Goal: Task Accomplishment & Management: Manage account settings

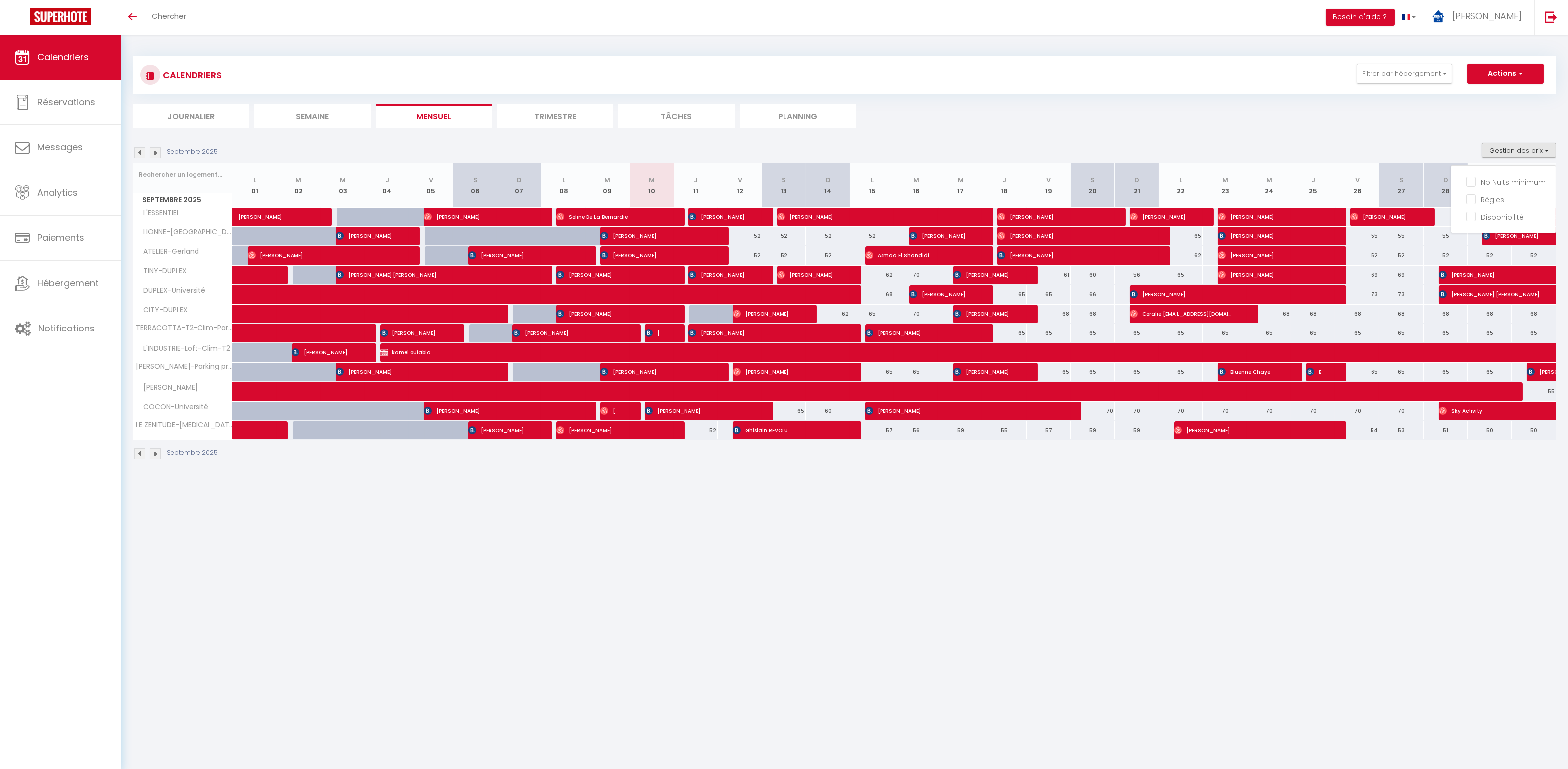
click at [557, 116] on li "Trimestre" at bounding box center [555, 115] width 117 height 24
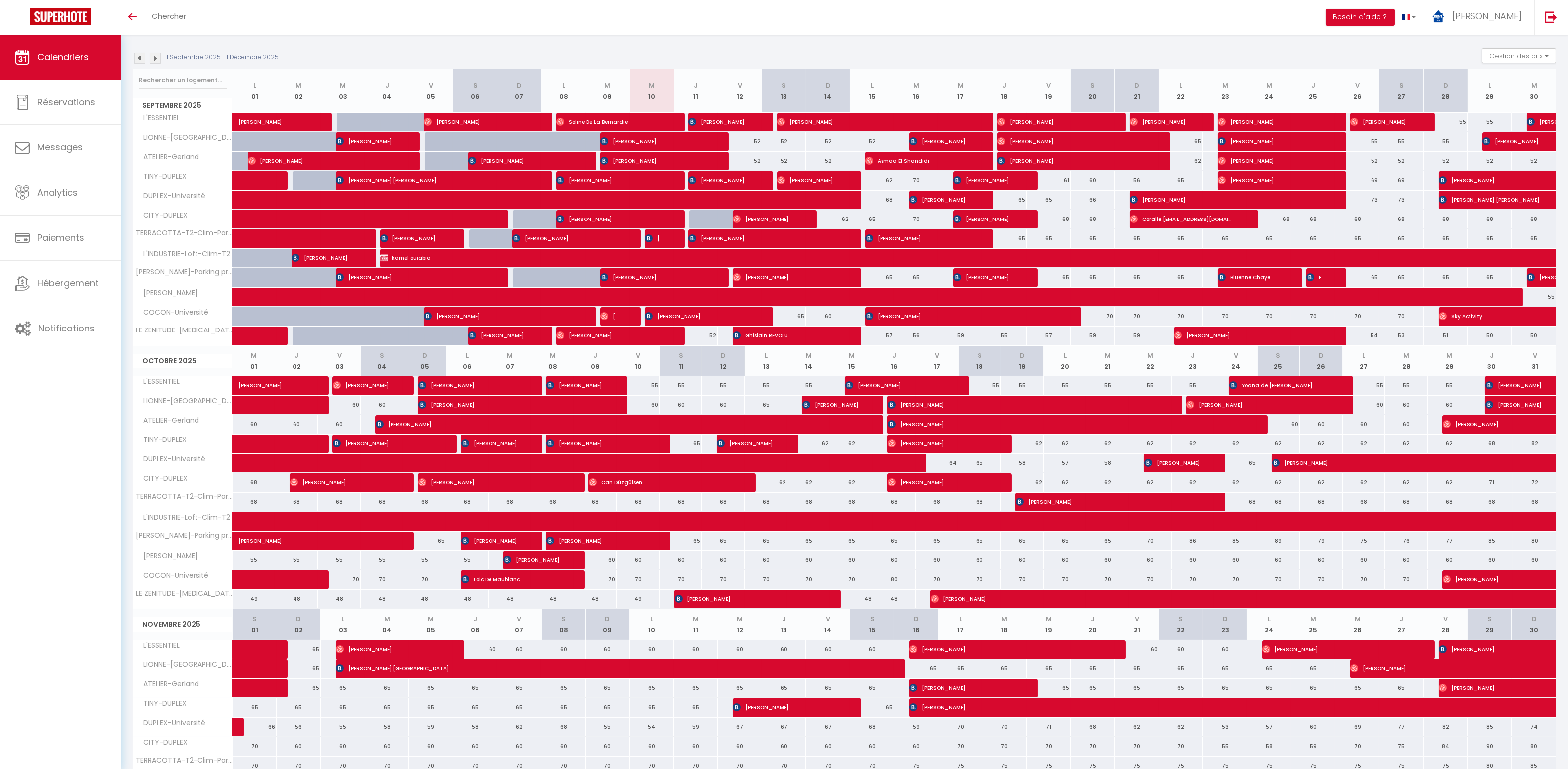
scroll to position [75, 0]
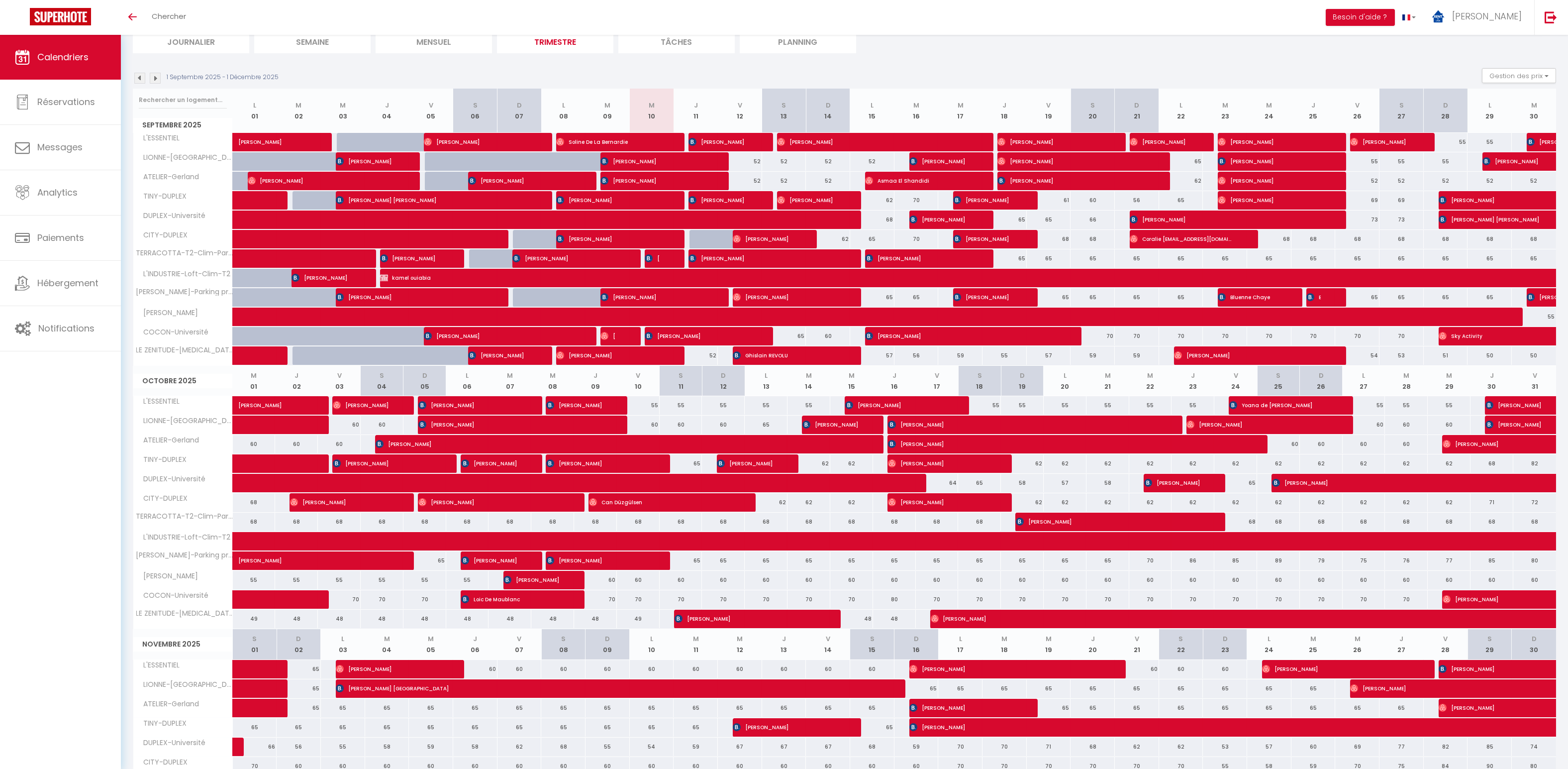
click at [253, 519] on div "68" at bounding box center [254, 521] width 43 height 18
type input "68"
type input "Mer 01 Octobre 2025"
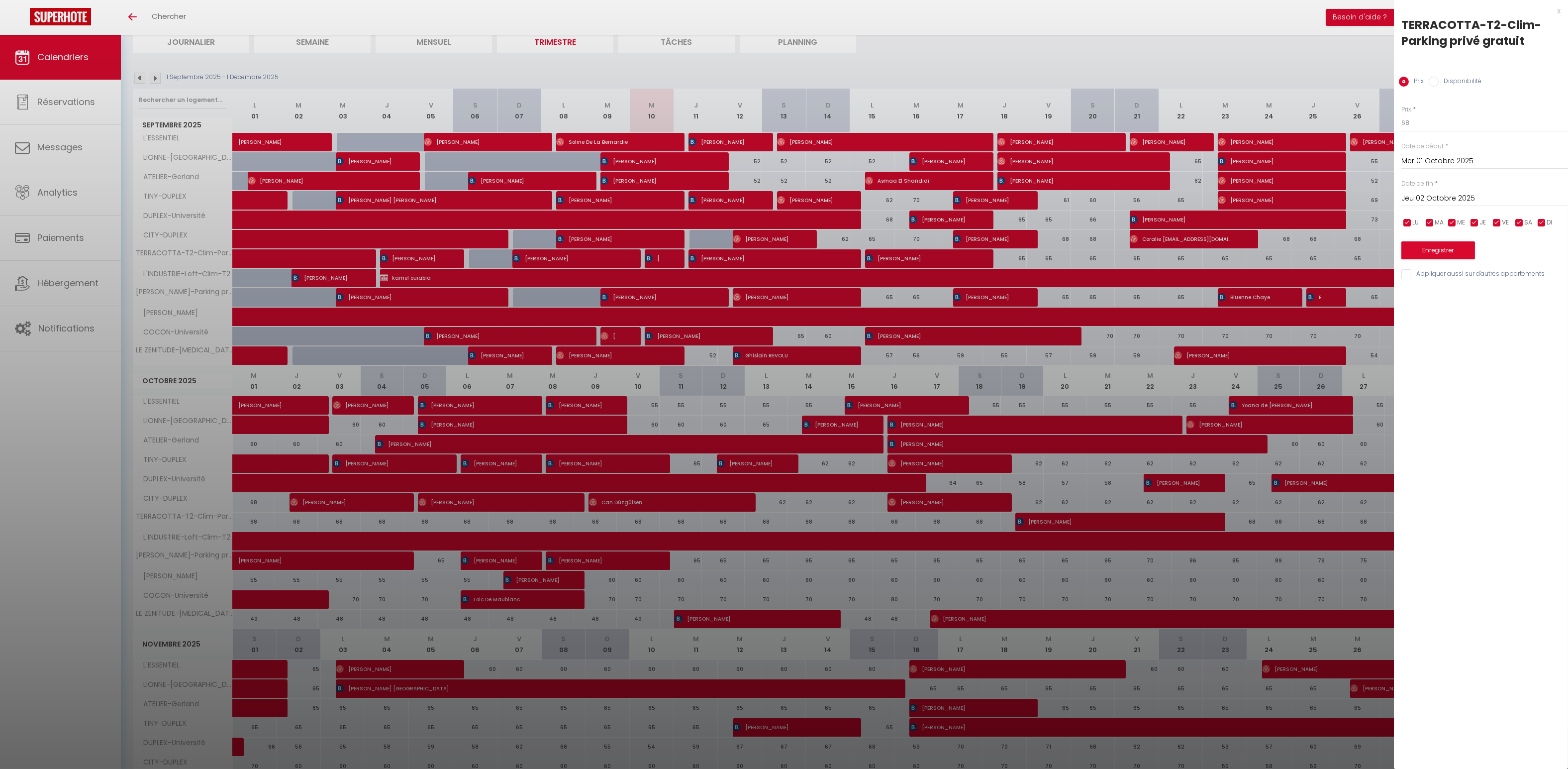
click at [1442, 197] on input "Jeu 02 Octobre 2025" at bounding box center [1485, 199] width 166 height 13
click at [1412, 314] on span "19" at bounding box center [1412, 315] width 21 height 20
type input "Dim 19 Octobre 2025"
drag, startPoint x: 1427, startPoint y: 126, endPoint x: 1374, endPoint y: 127, distance: 53.0
click at [1379, 125] on body "🟢 Des questions ou besoin d'assistance pour la migration AirBnB? Connectez-vous…" at bounding box center [784, 447] width 1568 height 974
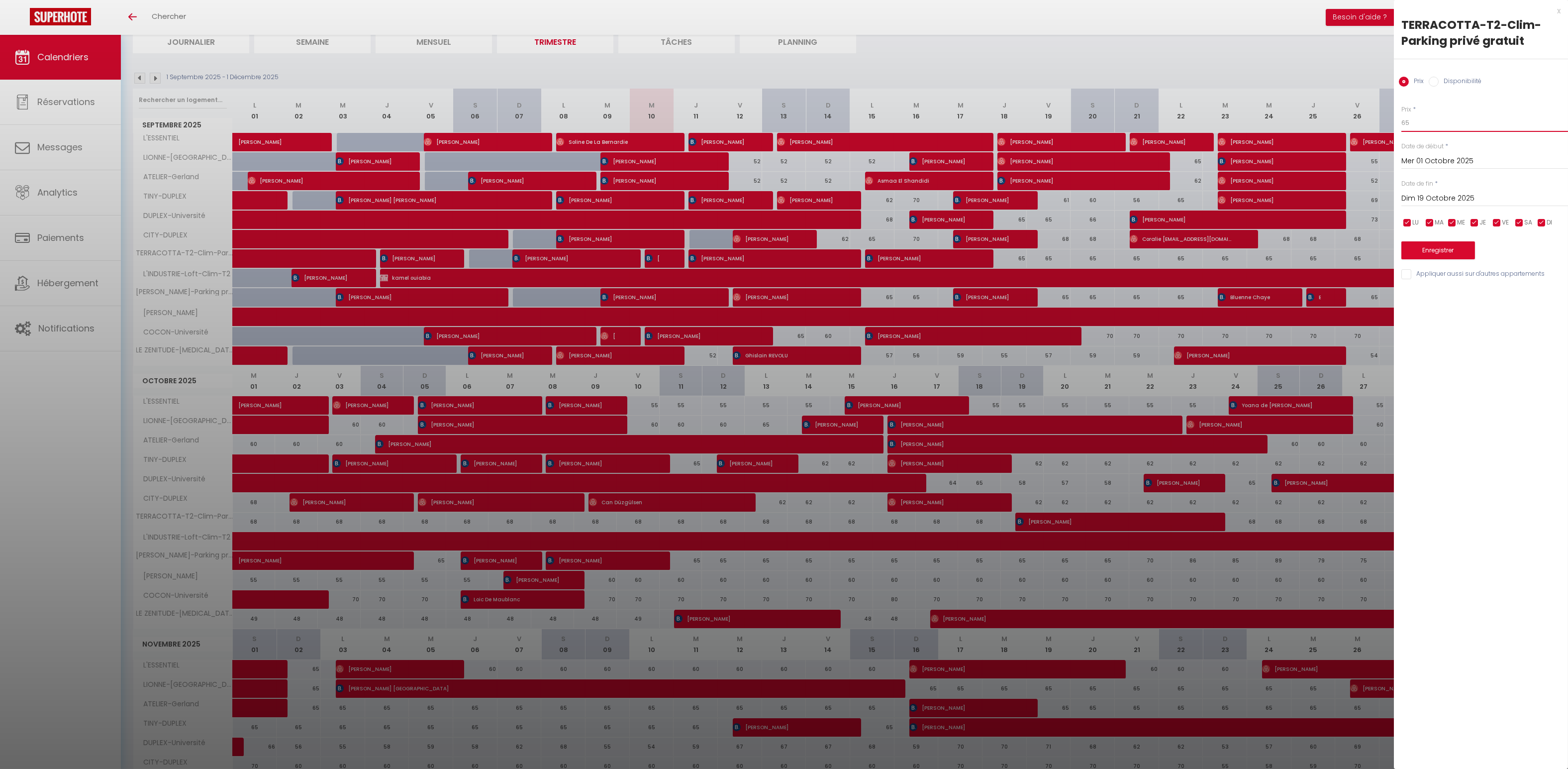
type input "65"
click at [1437, 248] on button "Enregistrer" at bounding box center [1438, 250] width 74 height 18
